Goal: Find specific page/section: Find specific page/section

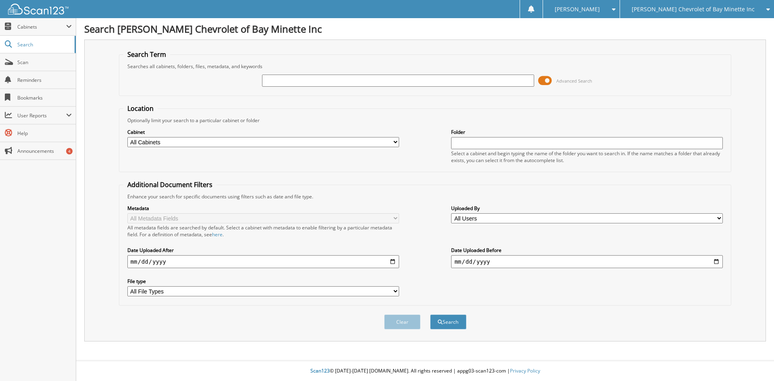
click at [544, 79] on span at bounding box center [545, 81] width 14 height 12
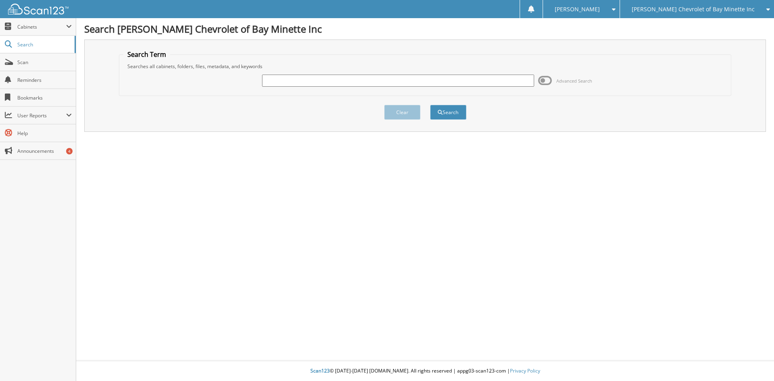
click at [274, 82] on input "text" at bounding box center [398, 81] width 272 height 12
paste input "C225767"
type input "C225767"
click at [442, 108] on button "Search" at bounding box center [448, 112] width 36 height 15
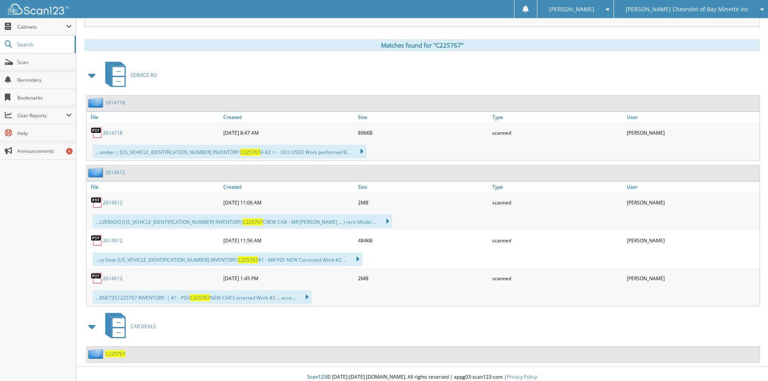
scroll to position [321, 0]
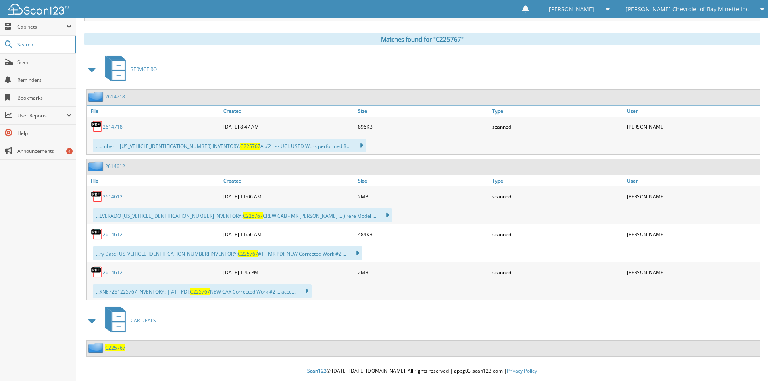
click at [119, 348] on span "C225767" at bounding box center [115, 347] width 20 height 7
